Goal: Information Seeking & Learning: Learn about a topic

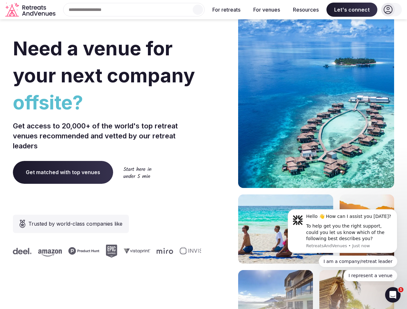
click at [203, 155] on div "Need a venue for your next company offsite? Get access to 20,000+ of the world'…" at bounding box center [203, 193] width 381 height 388
click at [134, 10] on div "Search Popular Destinations [GEOGRAPHIC_DATA], [GEOGRAPHIC_DATA] [GEOGRAPHIC_DA…" at bounding box center [131, 10] width 147 height 14
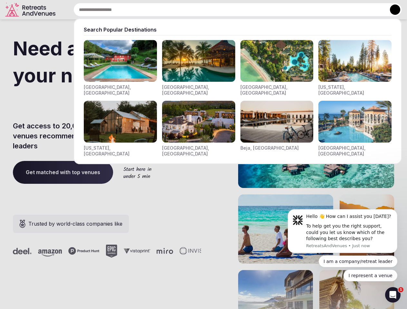
click at [198, 10] on input "text" at bounding box center [237, 10] width 328 height 14
click at [226, 10] on input "text" at bounding box center [237, 10] width 328 height 14
click at [266, 10] on input "text" at bounding box center [237, 10] width 328 height 14
click at [306, 10] on input "text" at bounding box center [237, 10] width 328 height 14
click at [352, 10] on input "text" at bounding box center [237, 10] width 328 height 14
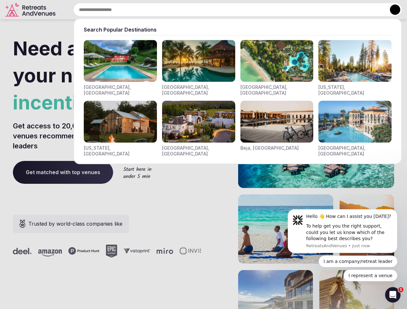
click at [391, 10] on button at bounding box center [395, 10] width 10 height 10
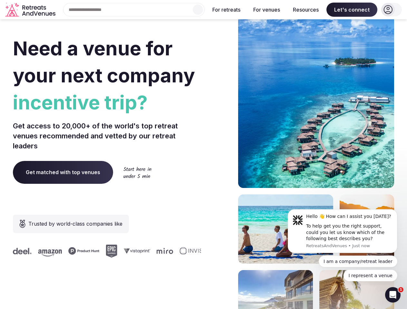
click at [342, 231] on div "To help get you the right support, could you let us know which of the following…" at bounding box center [349, 232] width 86 height 19
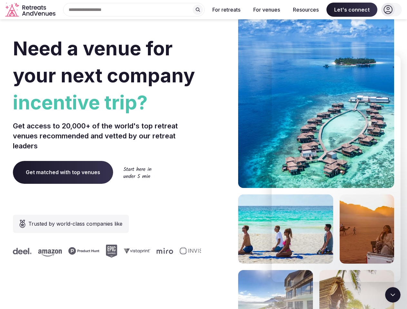
click at [398, 211] on section "Need a venue for your next company incentive trip? Get access to 20,000+ of the…" at bounding box center [203, 193] width 407 height 388
